Goal: Task Accomplishment & Management: Manage account settings

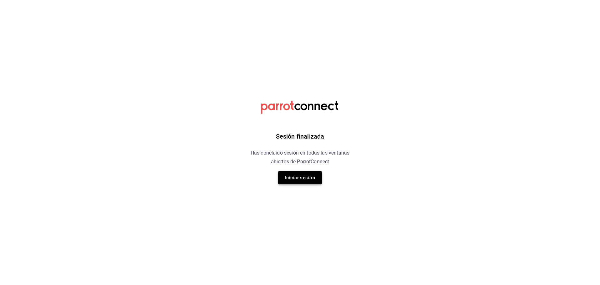
click at [311, 177] on button "Iniciar sesión" at bounding box center [300, 177] width 44 height 13
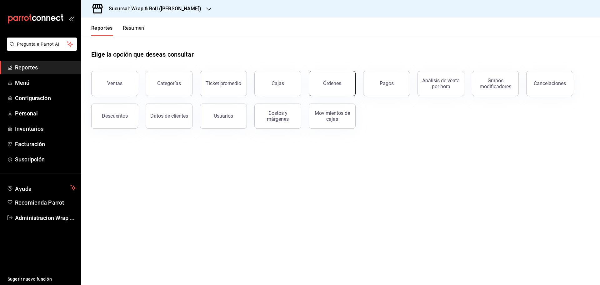
click at [330, 87] on button "Órdenes" at bounding box center [332, 83] width 47 height 25
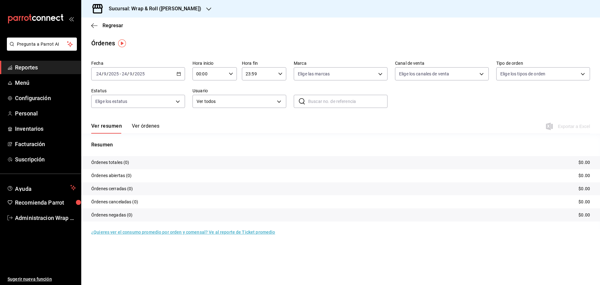
click at [181, 74] on div "2025-09-24 24 / 9 / 2025 - 2025-09-24 24 / 9 / 2025" at bounding box center [138, 73] width 94 height 13
click at [107, 109] on span "Ayer" at bounding box center [121, 106] width 48 height 7
click at [206, 9] on icon "button" at bounding box center [208, 9] width 5 height 5
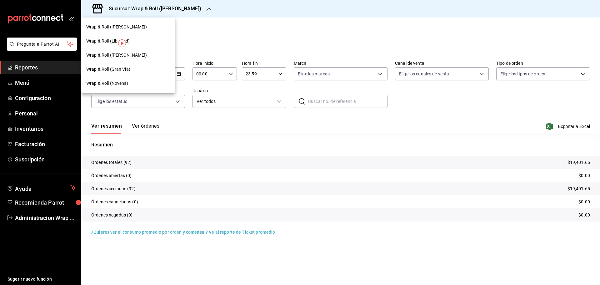
click at [118, 85] on span "Wrap & Roll (Novena)" at bounding box center [107, 83] width 42 height 7
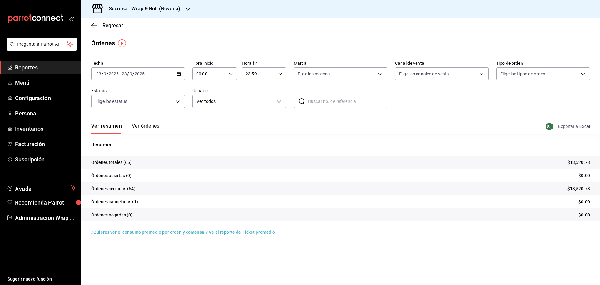
click at [583, 127] on span "Exportar a Excel" at bounding box center [568, 125] width 43 height 7
click at [187, 10] on icon "button" at bounding box center [187, 8] width 5 height 3
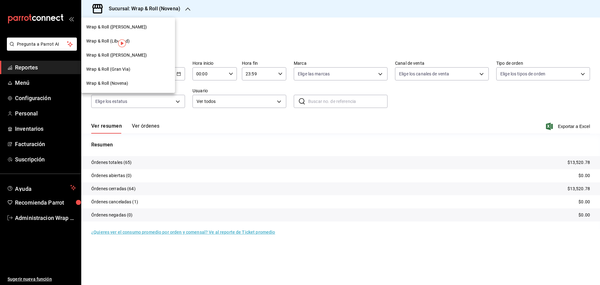
click at [123, 58] on span "Wrap & Roll (Benito Juarez)" at bounding box center [116, 55] width 61 height 7
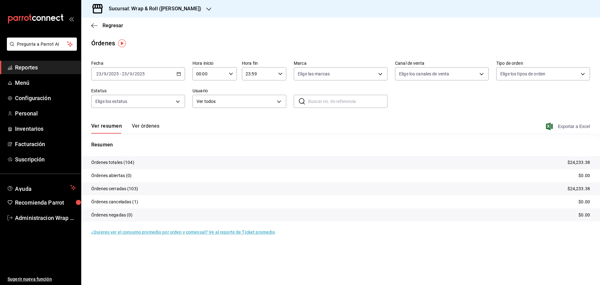
click at [578, 128] on span "Exportar a Excel" at bounding box center [568, 125] width 43 height 7
click at [206, 8] on icon "button" at bounding box center [208, 9] width 5 height 5
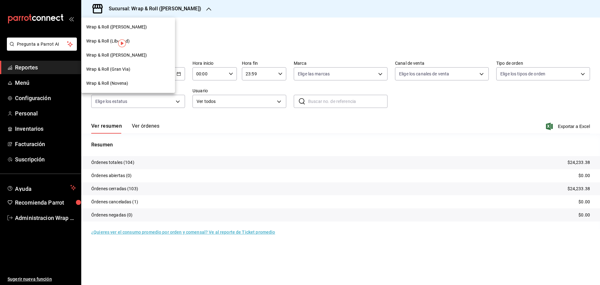
click at [136, 65] on div "Wrap & Roll (Gran Via)" at bounding box center [128, 69] width 94 height 14
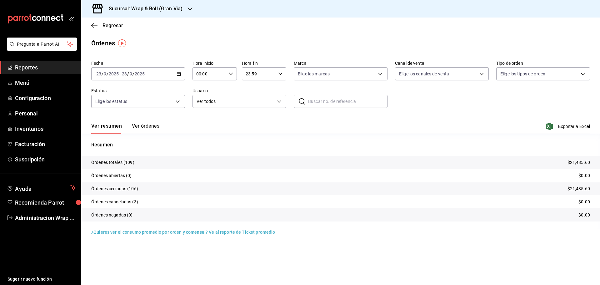
click at [581, 125] on span "Exportar a Excel" at bounding box center [568, 125] width 43 height 7
click at [189, 10] on icon "button" at bounding box center [189, 8] width 5 height 3
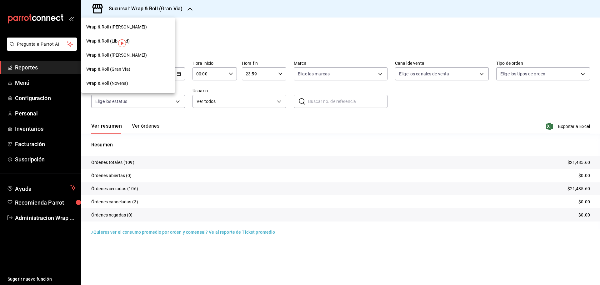
click at [130, 24] on span "Wrap & Roll (Justo Sierra)" at bounding box center [116, 27] width 61 height 7
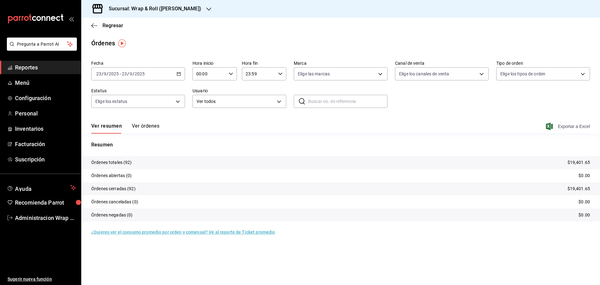
click at [569, 125] on span "Exportar a Excel" at bounding box center [568, 125] width 43 height 7
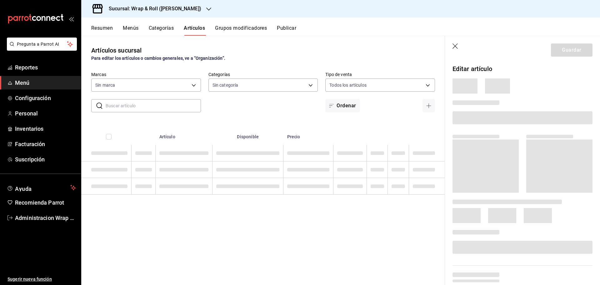
type input "acfbddca-dfdd-43bd-a64c-bf25b5834239"
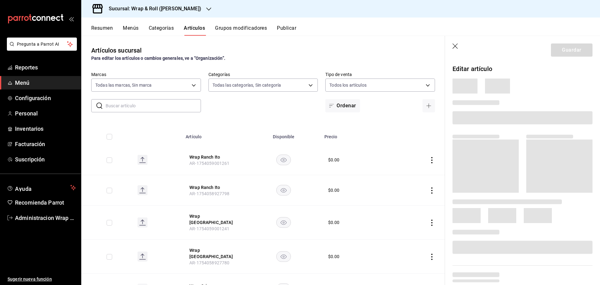
type input "90a958d4-80bb-40f7-9be8-f3b7302f18b2,6b196204-5ec4-4f8e-a2f7-289c7823bad6,99ec4…"
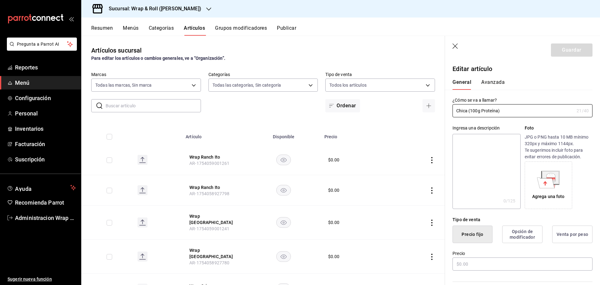
type input "$0.00"
click at [128, 107] on input "text" at bounding box center [153, 105] width 95 height 12
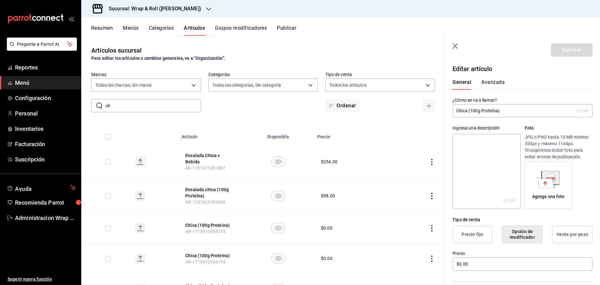
type input "c"
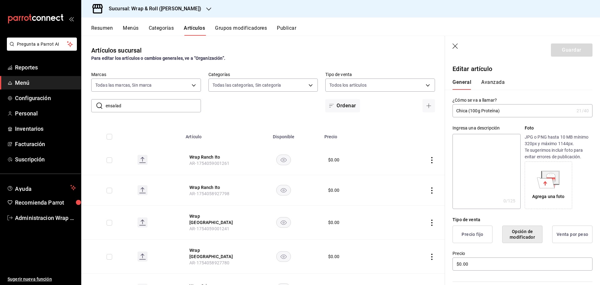
type input "ensalada"
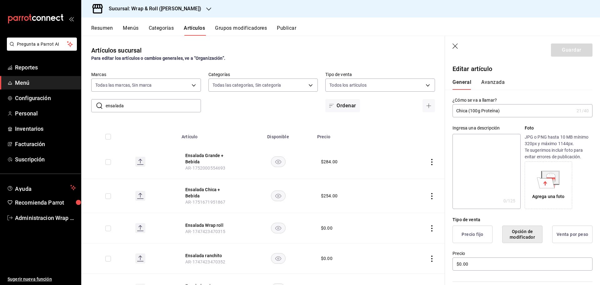
drag, startPoint x: 117, startPoint y: 103, endPoint x: 103, endPoint y: 104, distance: 14.1
click at [103, 104] on div "​ ensalada ​" at bounding box center [146, 105] width 110 height 13
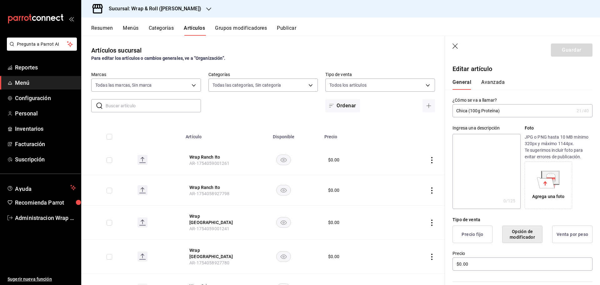
click at [158, 107] on input "text" at bounding box center [153, 105] width 95 height 12
type input "o"
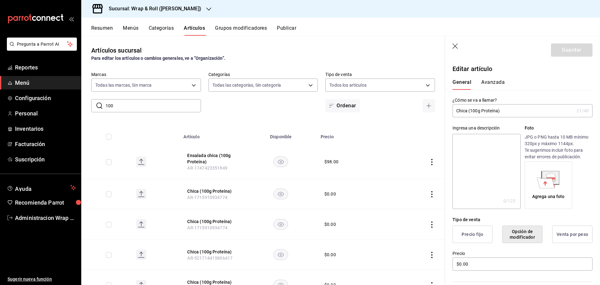
drag, startPoint x: 132, startPoint y: 107, endPoint x: 97, endPoint y: 105, distance: 34.5
click at [97, 105] on div "​ 100 ​" at bounding box center [146, 105] width 110 height 13
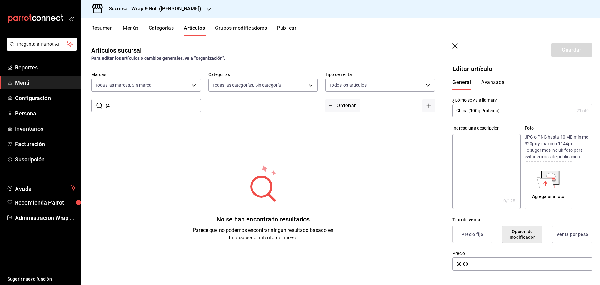
type input "("
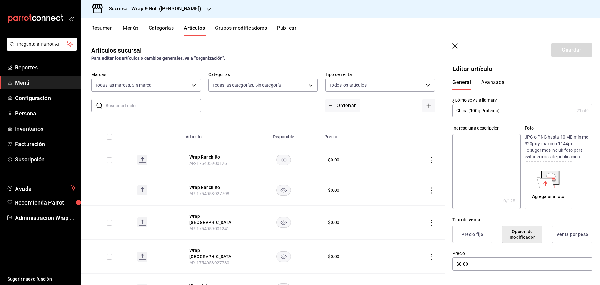
click at [147, 106] on input "text" at bounding box center [153, 105] width 95 height 12
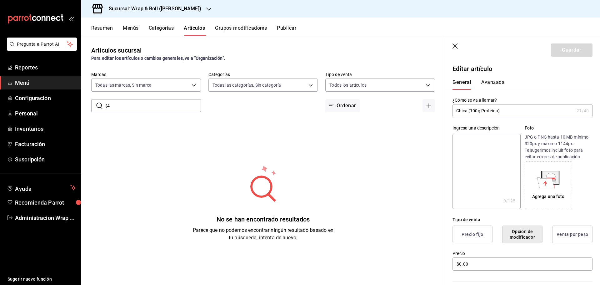
type input "("
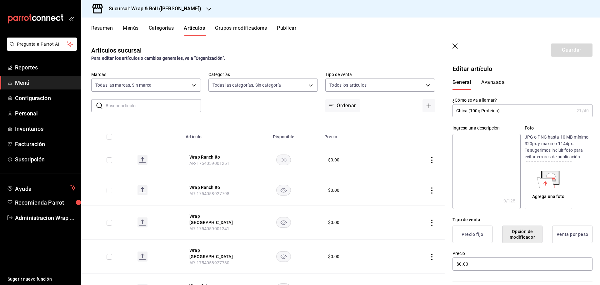
click at [256, 28] on button "Grupos modificadores" at bounding box center [241, 30] width 52 height 11
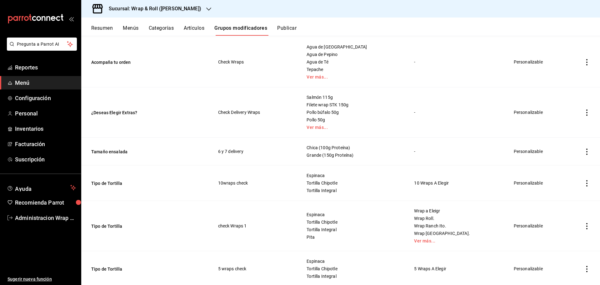
scroll to position [906, 0]
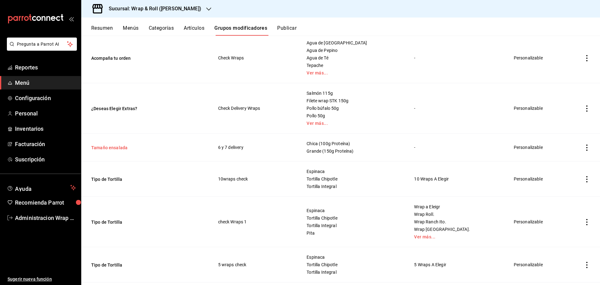
click at [100, 146] on button "Tamaño ensalada" at bounding box center [128, 147] width 75 height 6
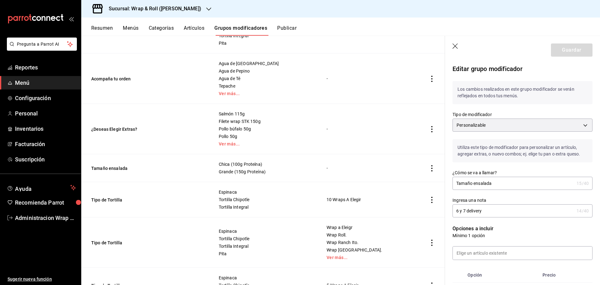
click at [456, 47] on icon "button" at bounding box center [454, 45] width 5 height 5
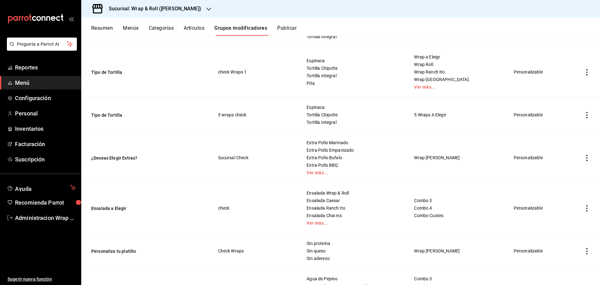
scroll to position [1087, 0]
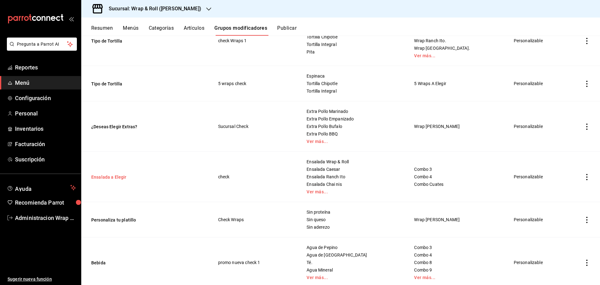
click at [120, 180] on button "Ensalada a Elegir" at bounding box center [128, 177] width 75 height 6
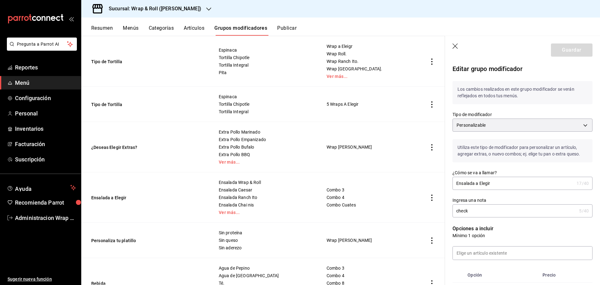
click at [456, 44] on icon "button" at bounding box center [455, 46] width 6 height 6
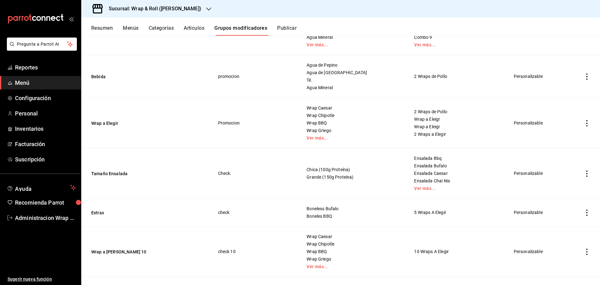
scroll to position [1331, 0]
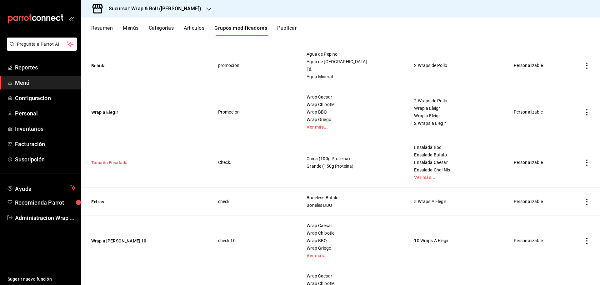
click at [106, 162] on button "Tamaño Ensalada" at bounding box center [128, 162] width 75 height 6
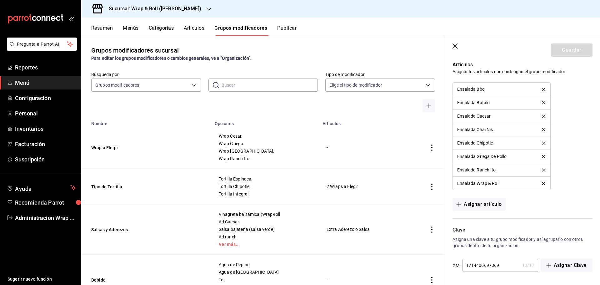
click at [190, 25] on button "Artículos" at bounding box center [194, 30] width 21 height 11
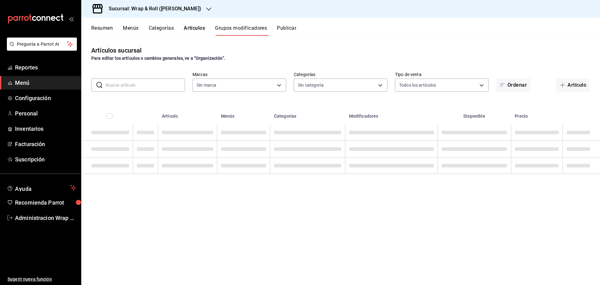
type input "acfbddca-dfdd-43bd-a64c-bf25b5834239"
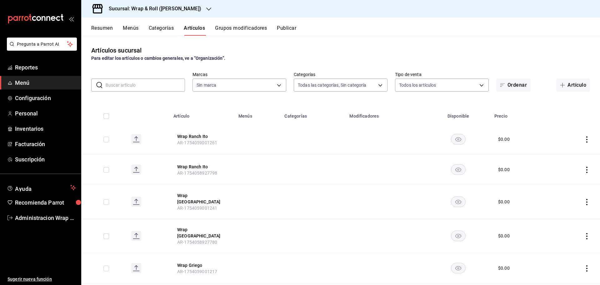
type input "90a958d4-80bb-40f7-9be8-f3b7302f18b2,6b196204-5ec4-4f8e-a2f7-289c7823bad6,99ec4…"
type input "acfbddca-dfdd-43bd-a64c-bf25b5834239"
click at [502, 84] on span "button" at bounding box center [503, 84] width 7 height 5
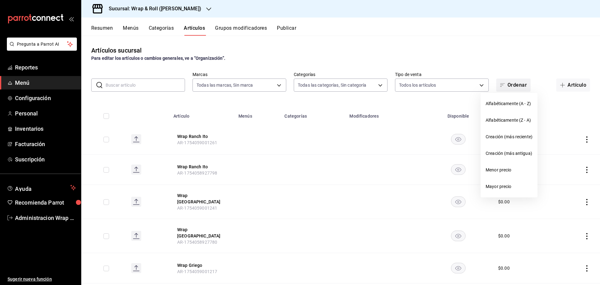
click at [502, 84] on div at bounding box center [300, 142] width 600 height 285
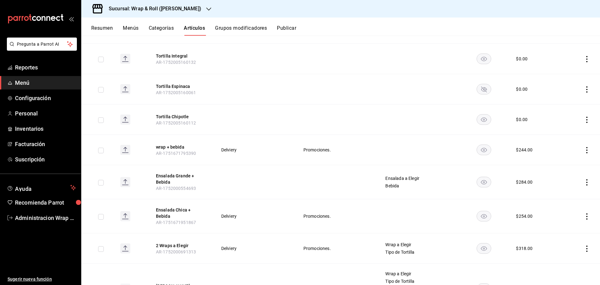
scroll to position [2311, 0]
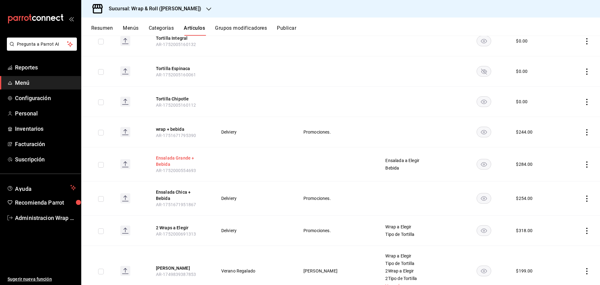
click at [164, 155] on button "Ensalada Grande + Bebida" at bounding box center [181, 161] width 50 height 12
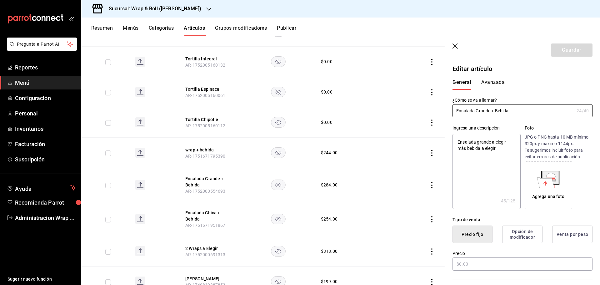
type textarea "x"
type input "$284.00"
click at [455, 43] on header "Guardar" at bounding box center [522, 49] width 155 height 26
click at [455, 47] on icon "button" at bounding box center [454, 45] width 5 height 5
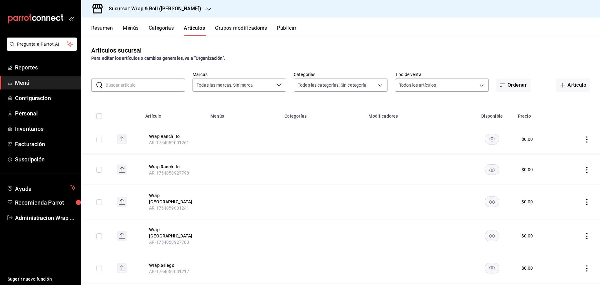
click at [151, 83] on input "text" at bounding box center [145, 85] width 79 height 12
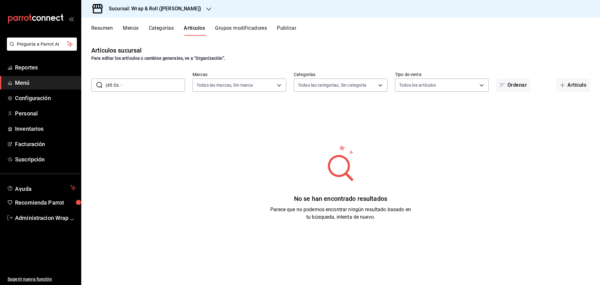
drag, startPoint x: 107, startPoint y: 85, endPoint x: 102, endPoint y: 86, distance: 5.8
click at [102, 86] on div "​ (45 Oz. - ​" at bounding box center [138, 84] width 94 height 13
type input "4"
type input "o"
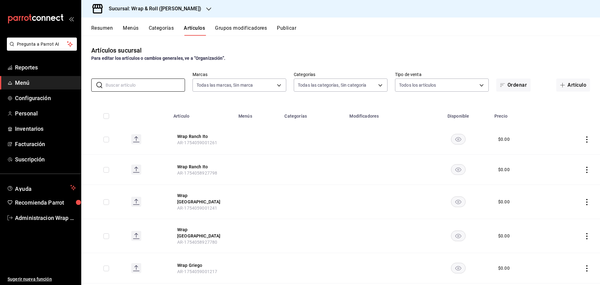
click at [160, 28] on button "Categorías" at bounding box center [161, 30] width 25 height 11
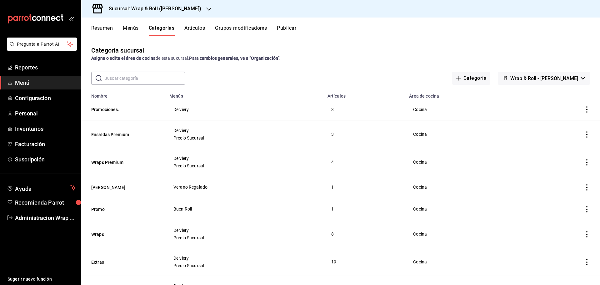
click at [191, 27] on button "Artículos" at bounding box center [194, 30] width 21 height 11
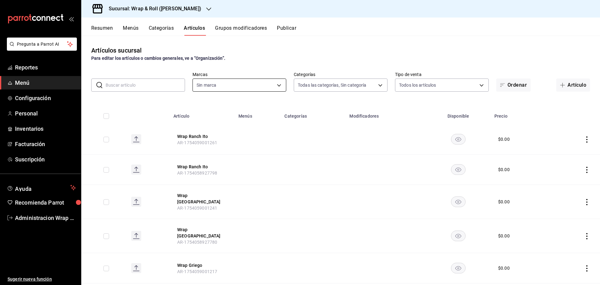
type input "90a958d4-80bb-40f7-9be8-f3b7302f18b2,6b196204-5ec4-4f8e-a2f7-289c7823bad6,99ec4…"
type input "acfbddca-dfdd-43bd-a64c-bf25b5834239"
